Goal: Check status

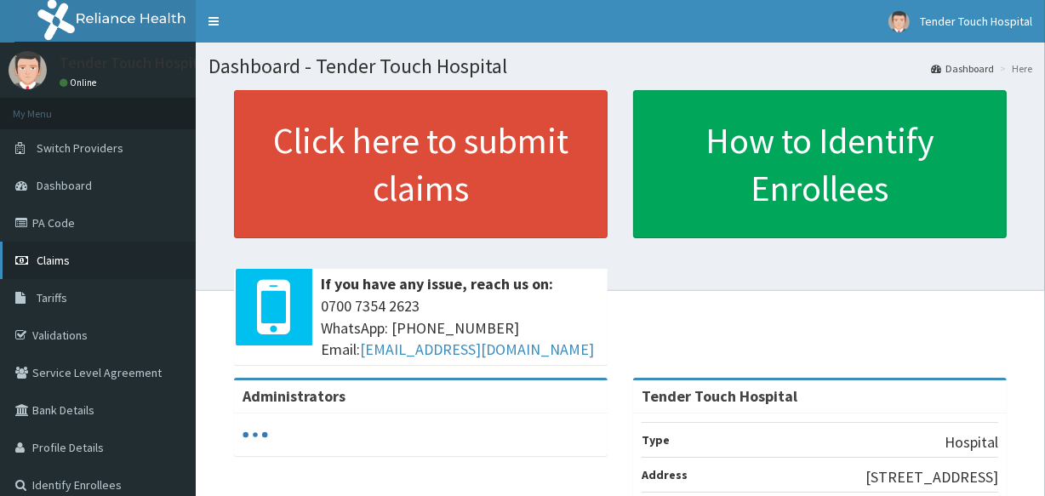
click at [47, 255] on span "Claims" at bounding box center [53, 260] width 33 height 15
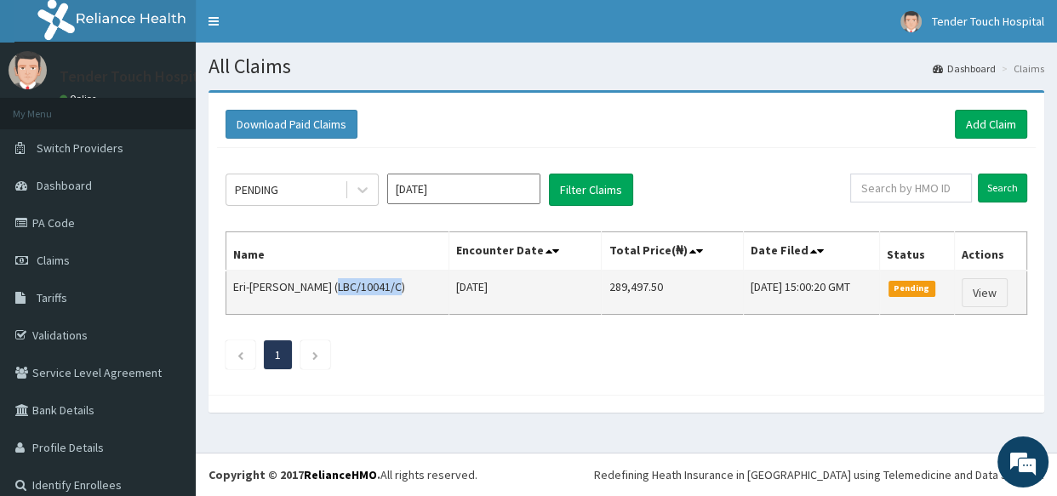
drag, startPoint x: 385, startPoint y: 284, endPoint x: 323, endPoint y: 289, distance: 62.3
click at [323, 289] on td "Eri-[PERSON_NAME] (LBC/10041/C)" at bounding box center [337, 293] width 223 height 44
copy td "LBC/10041/C"
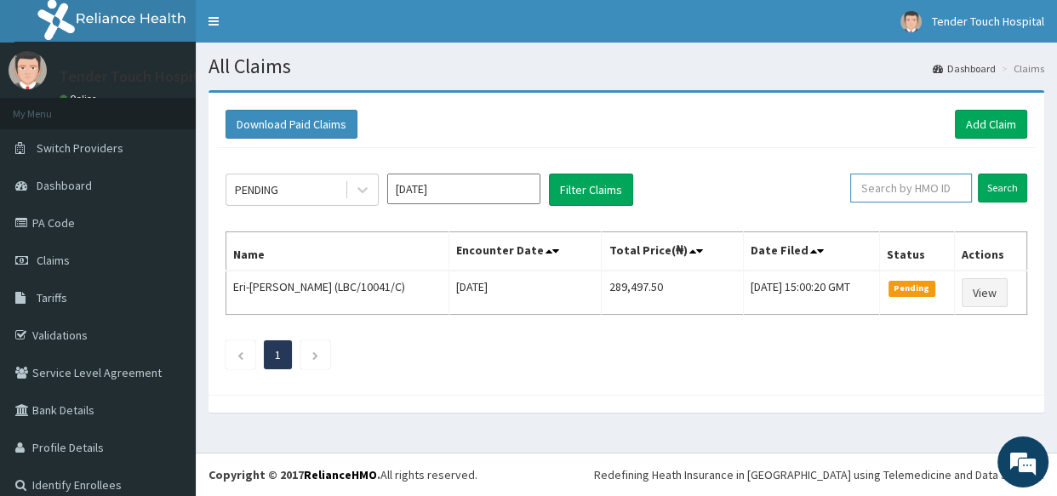
click at [920, 188] on input "text" at bounding box center [911, 188] width 122 height 29
paste input "LBC/10041/C"
click at [981, 182] on input "Search" at bounding box center [1002, 188] width 49 height 29
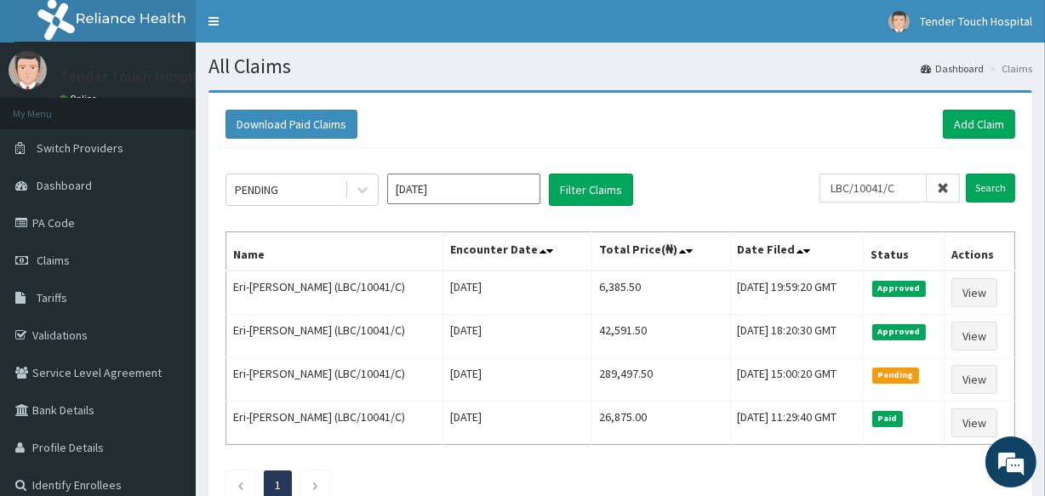
click at [753, 128] on div "Download Paid Claims Add Claim" at bounding box center [621, 124] width 790 height 29
drag, startPoint x: 911, startPoint y: 188, endPoint x: 829, endPoint y: 197, distance: 83.1
click at [829, 197] on input "LBC/10041/C" at bounding box center [872, 188] width 107 height 29
type input "CHL/11088/C"
click at [966, 174] on input "Search" at bounding box center [990, 188] width 49 height 29
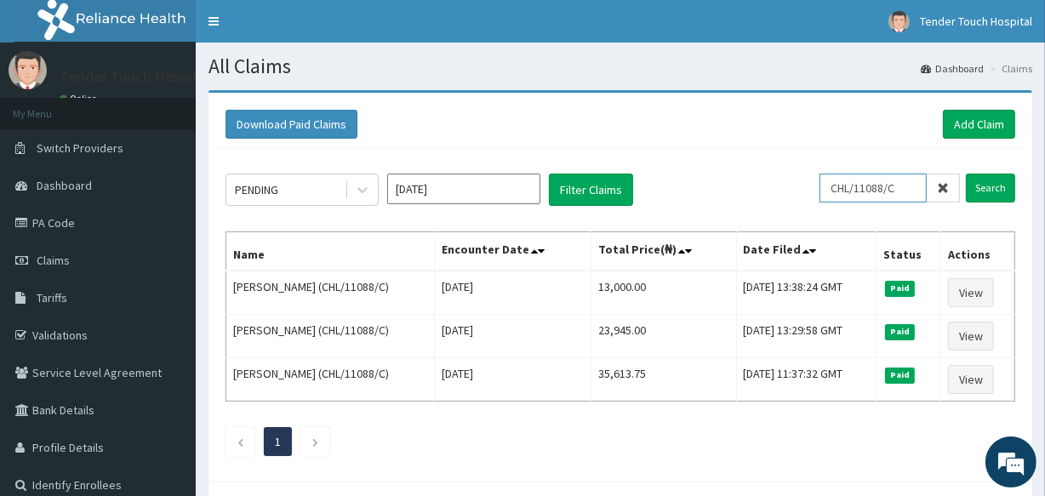
drag, startPoint x: 911, startPoint y: 186, endPoint x: 836, endPoint y: 194, distance: 76.2
click at [836, 194] on input "CHL/11088/C" at bounding box center [872, 188] width 107 height 29
click at [54, 214] on link "PA Code" at bounding box center [98, 222] width 196 height 37
